Goal: Task Accomplishment & Management: Manage account settings

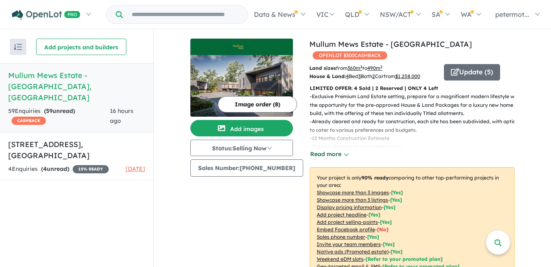
click at [319, 149] on button "Read more" at bounding box center [329, 153] width 39 height 9
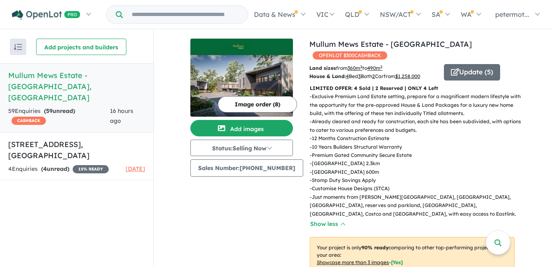
click at [360, 92] on p "- Exclusive Premium Land Estate setting, prepare for a magnificent modern lifes…" at bounding box center [415, 104] width 211 height 25
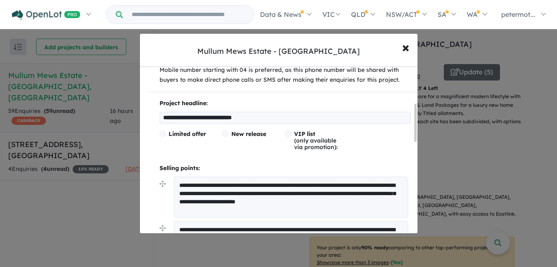
scroll to position [164, 0]
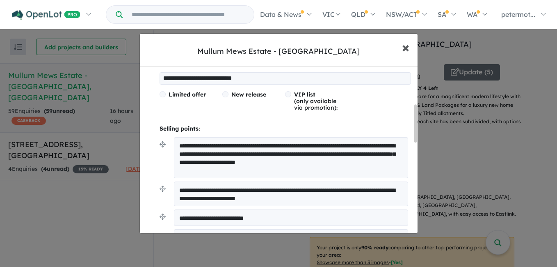
click at [406, 51] on span "×" at bounding box center [405, 47] width 7 height 18
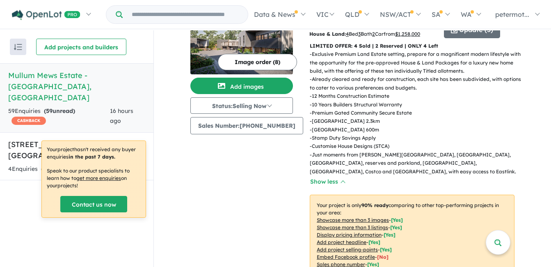
scroll to position [82, 0]
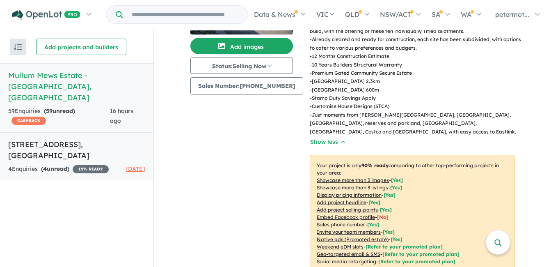
click at [65, 139] on h5 "[STREET_ADDRESS]" at bounding box center [76, 150] width 137 height 22
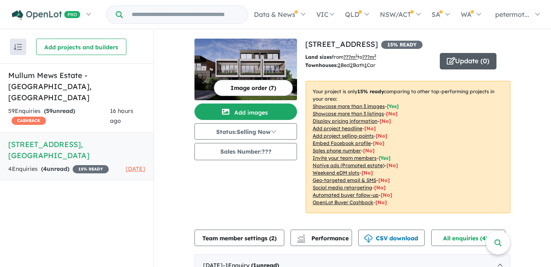
click at [468, 57] on button "Update ( 0 )" at bounding box center [468, 61] width 57 height 16
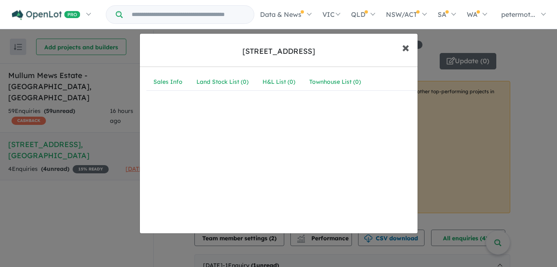
click at [408, 48] on span "×" at bounding box center [405, 47] width 7 height 18
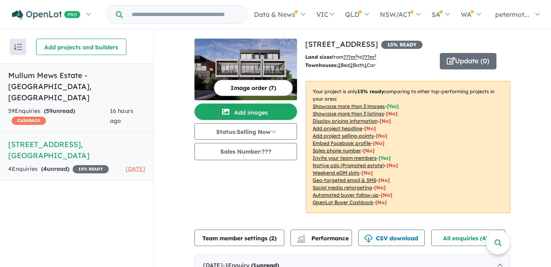
click at [84, 81] on link "Mullum Mews Estate - [GEOGRAPHIC_DATA] , [GEOGRAPHIC_DATA] 59 Enquir ies ( 59 u…" at bounding box center [77, 97] width 154 height 69
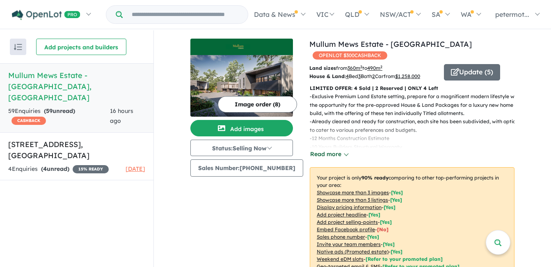
click at [338, 149] on button "Read more" at bounding box center [329, 153] width 39 height 9
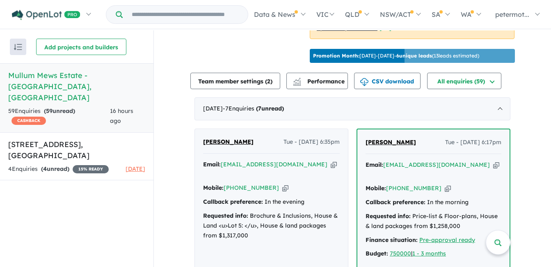
scroll to position [369, 0]
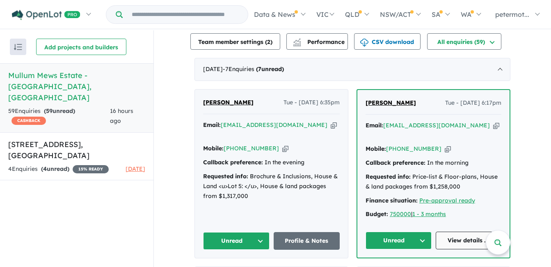
click at [471, 232] on link "View details ..." at bounding box center [469, 241] width 66 height 18
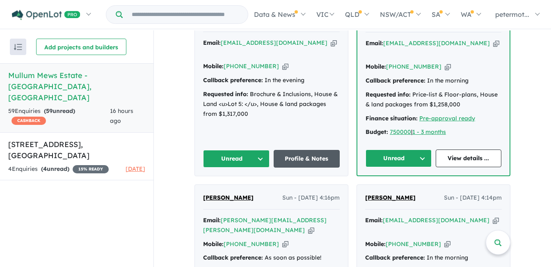
click at [305, 150] on link "Profile & Notes" at bounding box center [307, 159] width 67 height 18
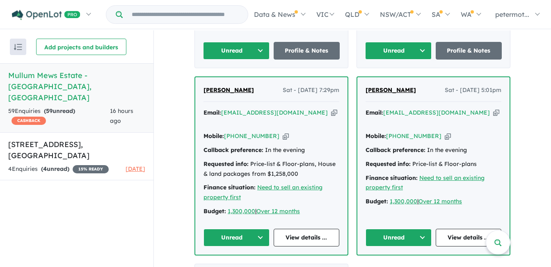
scroll to position [780, 0]
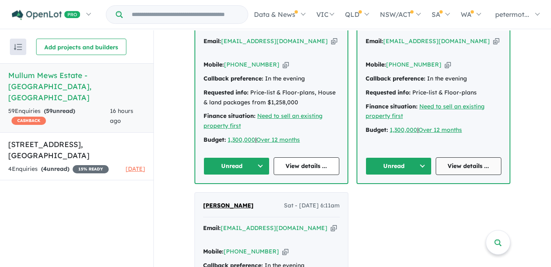
click at [481, 157] on link "View details ..." at bounding box center [469, 166] width 66 height 18
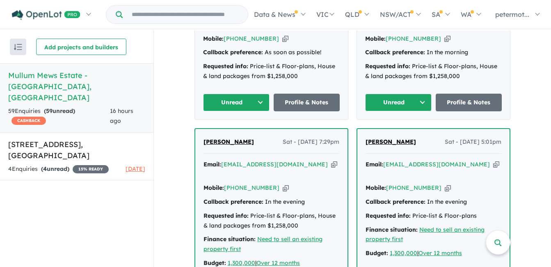
scroll to position [739, 0]
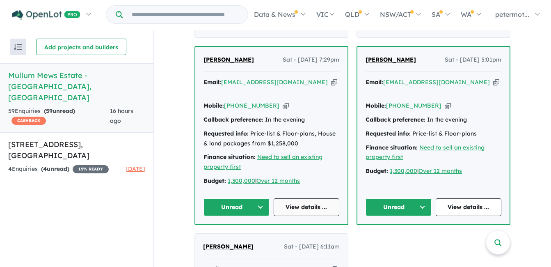
click at [302, 198] on link "View details ..." at bounding box center [307, 207] width 66 height 18
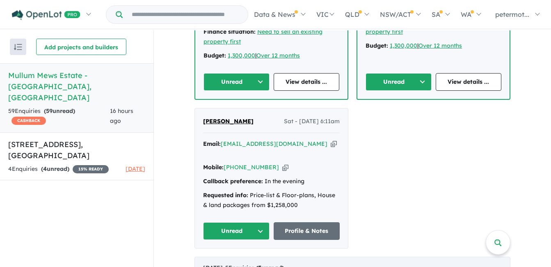
scroll to position [903, 0]
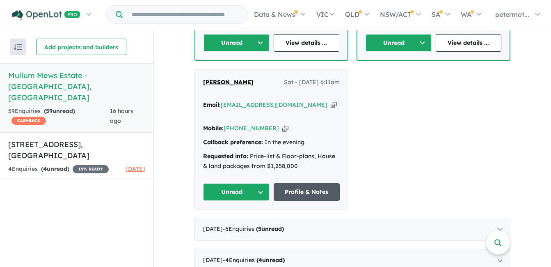
click at [308, 183] on link "Profile & Notes" at bounding box center [307, 192] width 67 height 18
click at [497, 218] on div "[DATE] - 5 Enquir ies ( 5 unread)" at bounding box center [353, 229] width 316 height 23
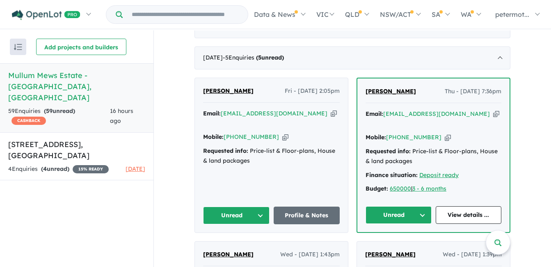
scroll to position [420, 0]
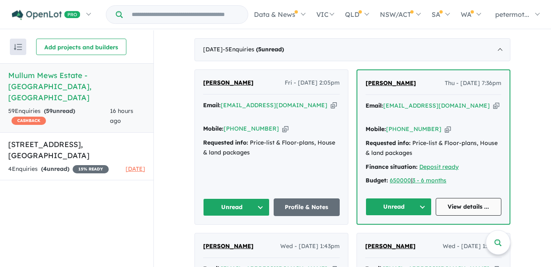
click at [479, 198] on link "View details ..." at bounding box center [469, 207] width 66 height 18
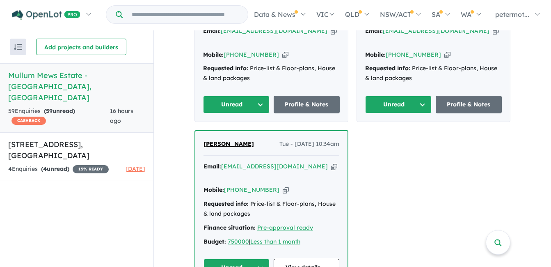
scroll to position [667, 0]
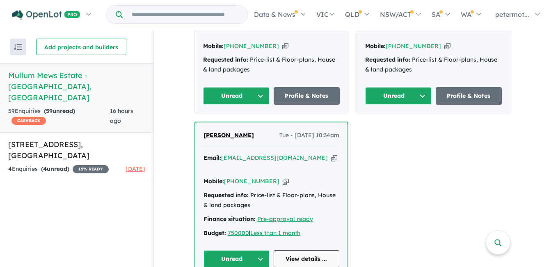
click at [314, 250] on link "View details ..." at bounding box center [307, 259] width 66 height 18
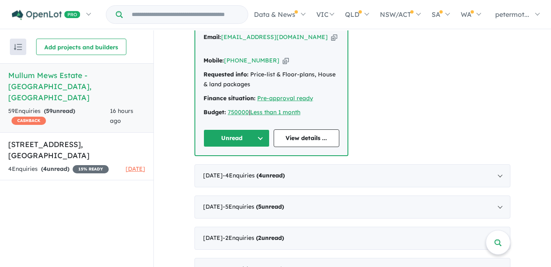
scroll to position [790, 0]
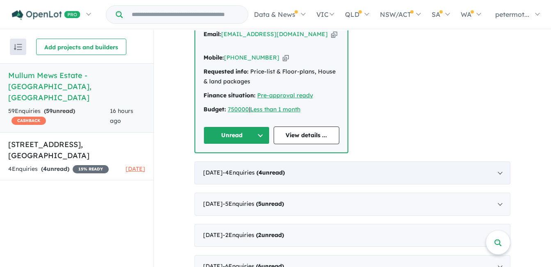
click at [498, 161] on div "[DATE] - 4 Enquir ies ( 4 unread)" at bounding box center [353, 172] width 316 height 23
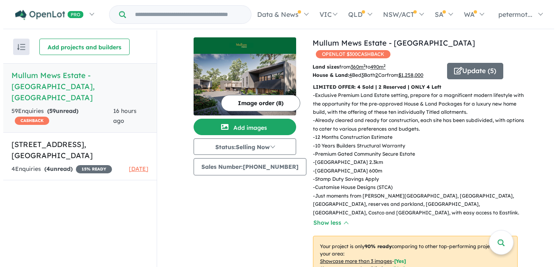
scroll to position [0, 0]
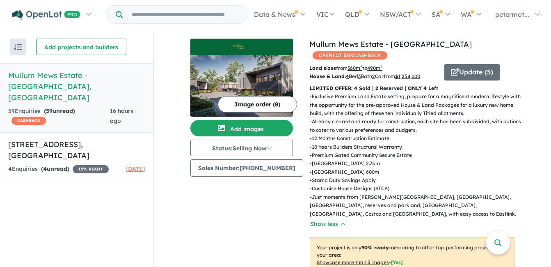
click at [264, 105] on button "Image order ( 8 )" at bounding box center [257, 104] width 79 height 16
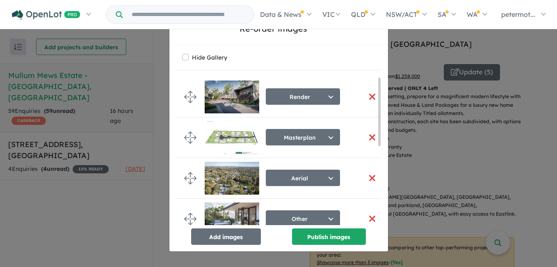
drag, startPoint x: 554, startPoint y: 134, endPoint x: 541, endPoint y: 132, distance: 12.4
click at [552, 133] on div "Re-order images × Close Hide Gallery Render Select image tag Aerial Location Ma…" at bounding box center [278, 133] width 557 height 267
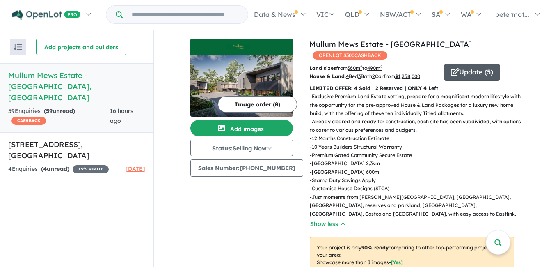
click at [469, 64] on button "Update ( 5 )" at bounding box center [472, 72] width 56 height 16
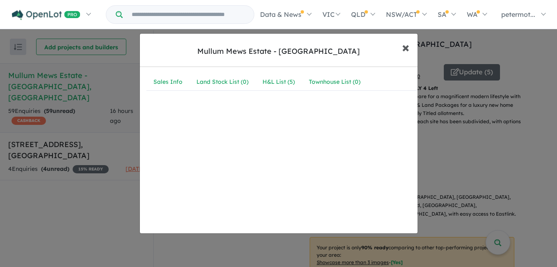
click at [408, 49] on span "×" at bounding box center [405, 47] width 7 height 18
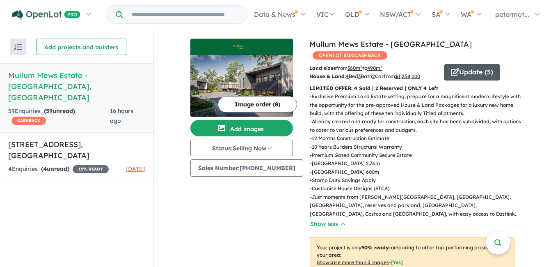
click at [462, 64] on button "Update ( 5 )" at bounding box center [472, 72] width 56 height 16
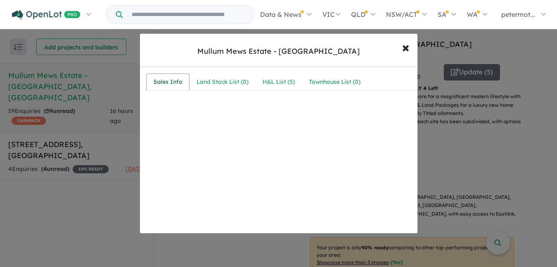
click at [170, 80] on div "Sales Info" at bounding box center [168, 82] width 29 height 10
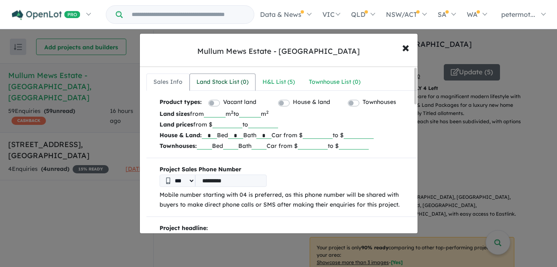
click at [231, 82] on div "Land Stock List ( 0 )" at bounding box center [223, 82] width 52 height 10
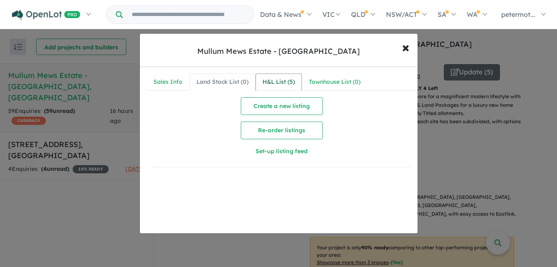
click at [266, 80] on div "H&L List ( 5 )" at bounding box center [279, 82] width 32 height 10
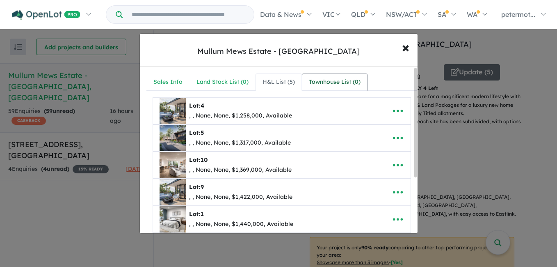
click at [324, 79] on div "Townhouse List ( 0 )" at bounding box center [335, 82] width 52 height 10
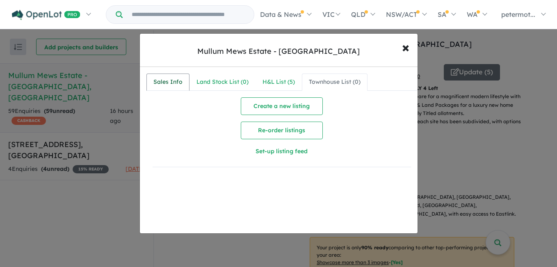
click at [177, 81] on div "Sales Info" at bounding box center [168, 82] width 29 height 10
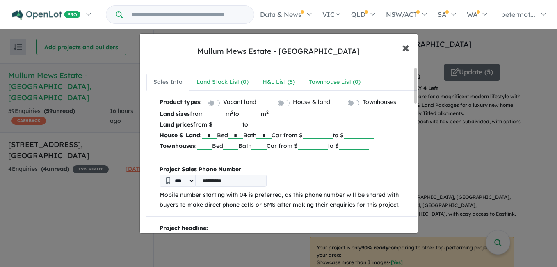
click at [405, 48] on span "×" at bounding box center [405, 47] width 7 height 18
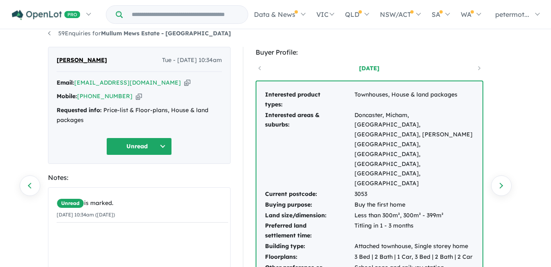
scroll to position [41, 0]
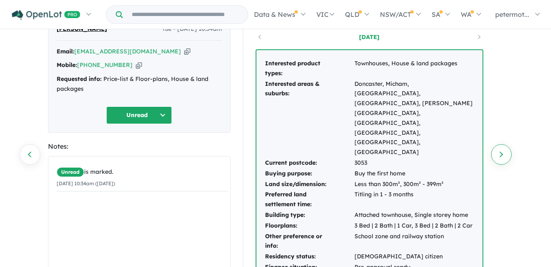
click at [505, 155] on link "Next enquiry" at bounding box center [501, 154] width 21 height 21
